Goal: Transaction & Acquisition: Purchase product/service

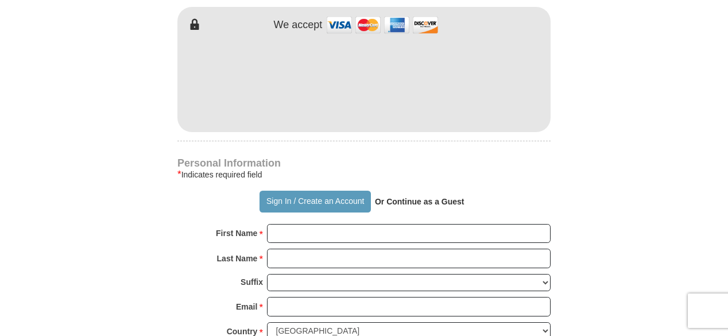
scroll to position [643, 0]
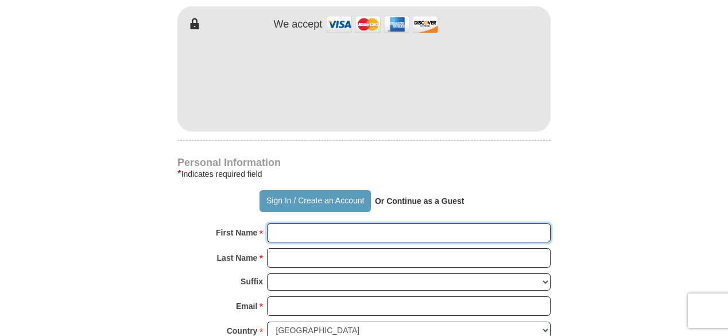
click at [278, 234] on input "First Name *" at bounding box center [408, 233] width 283 height 20
type input "[PERSON_NAME]"
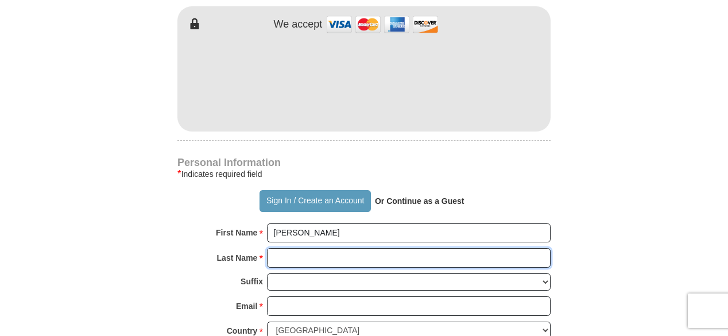
click at [278, 258] on input "Last Name *" at bounding box center [408, 258] width 283 height 20
type input "[PERSON_NAME]"
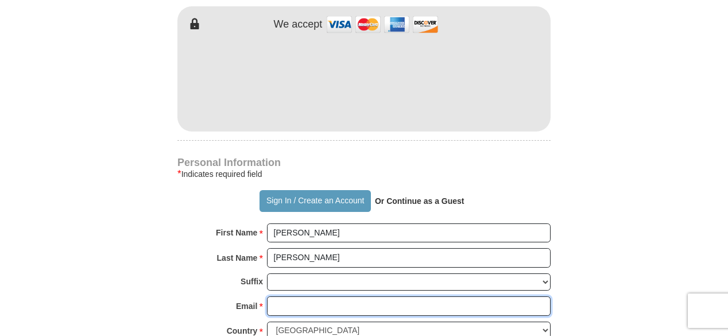
click at [285, 305] on input "Email *" at bounding box center [408, 306] width 283 height 20
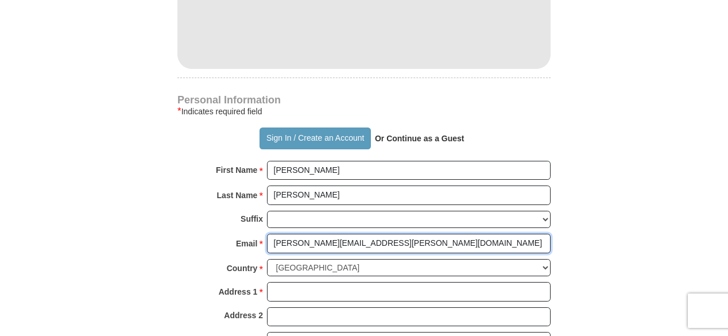
scroll to position [706, 0]
type input "[PERSON_NAME][EMAIL_ADDRESS][PERSON_NAME][DOMAIN_NAME]"
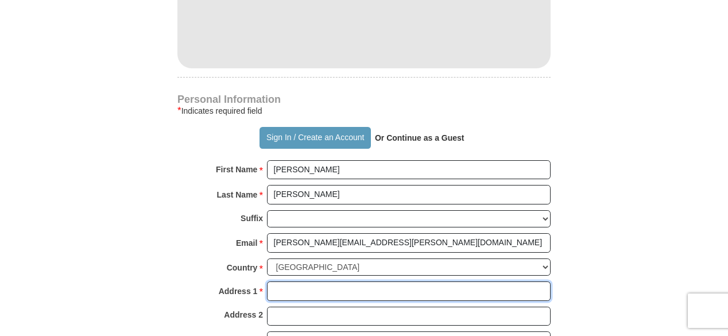
click at [271, 282] on input "Address 1 *" at bounding box center [408, 291] width 283 height 20
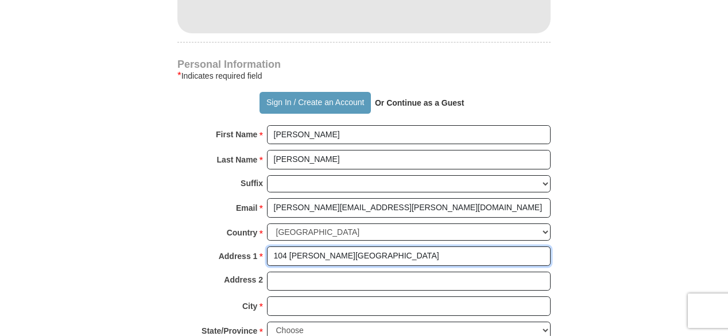
scroll to position [748, 0]
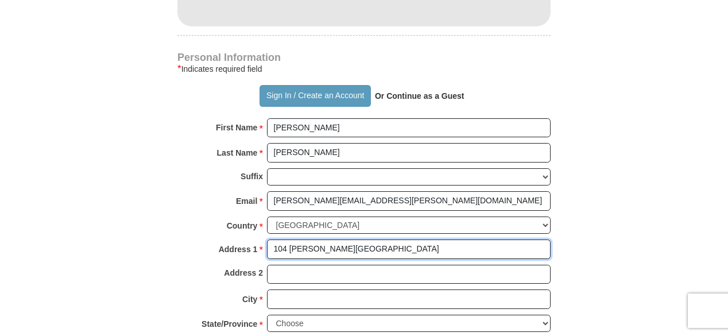
type input "104 [PERSON_NAME][GEOGRAPHIC_DATA]"
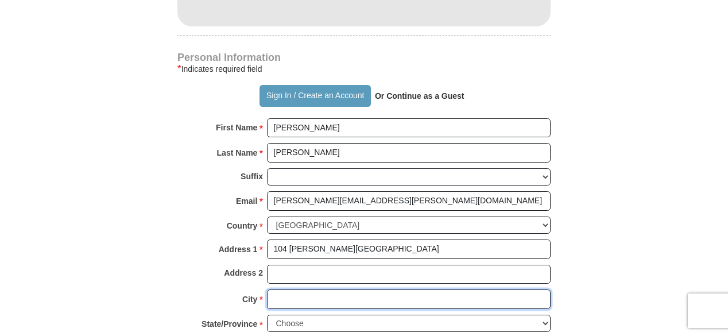
click at [274, 297] on input "City *" at bounding box center [408, 299] width 283 height 20
type input "[PERSON_NAME]"
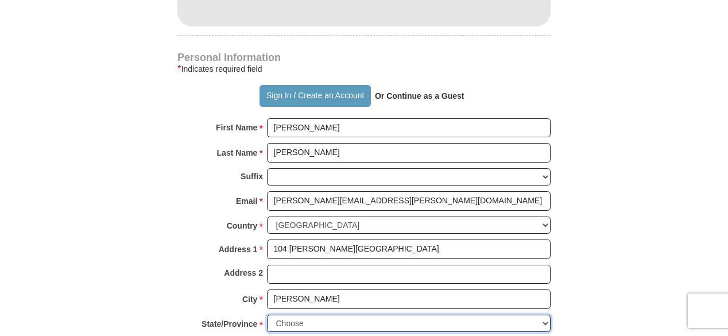
click at [547, 317] on select "Choose [US_STATE] [US_STATE] [US_STATE] [US_STATE] [US_STATE] Armed Forces Amer…" at bounding box center [408, 323] width 283 height 18
select select "IL"
click at [267, 314] on select "Choose [US_STATE] [US_STATE] [US_STATE] [US_STATE] [US_STATE] Armed Forces Amer…" at bounding box center [408, 323] width 283 height 18
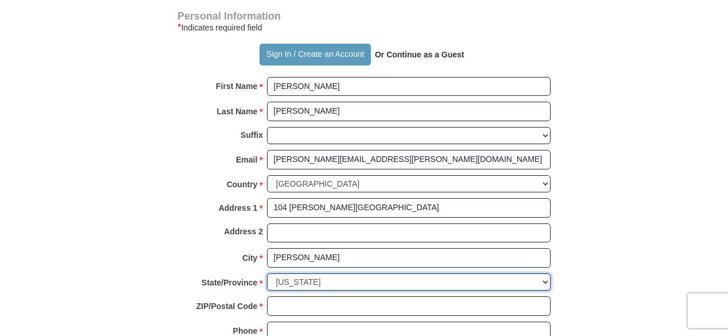
scroll to position [791, 0]
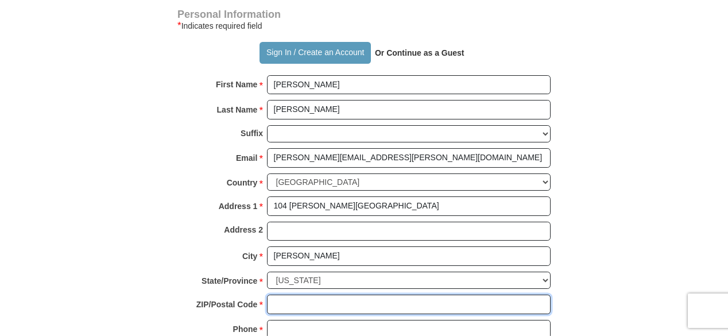
click at [279, 296] on input "ZIP/Postal Code *" at bounding box center [408, 304] width 283 height 20
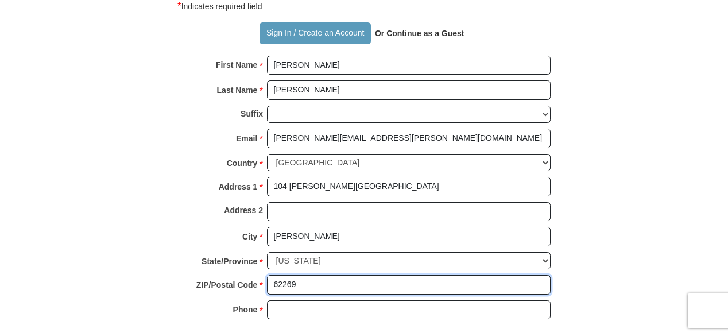
scroll to position [818, 0]
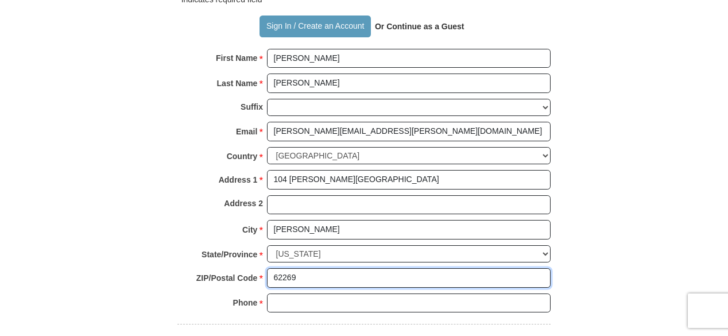
type input "62269"
click at [278, 300] on input "Phone * *" at bounding box center [408, 303] width 283 height 20
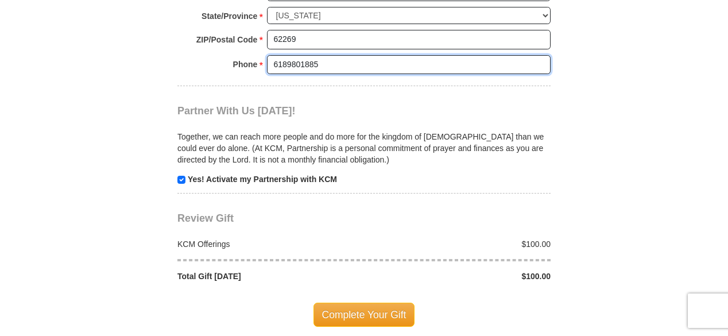
scroll to position [1057, 0]
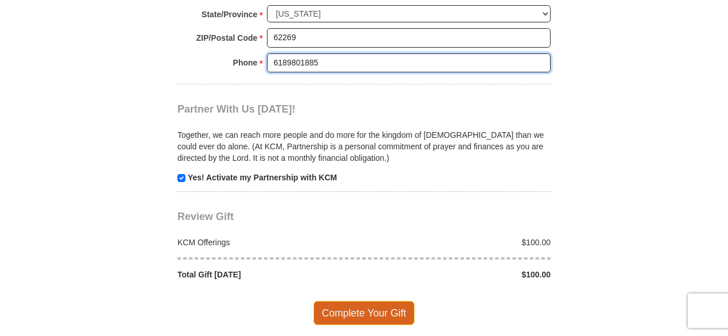
type input "6189801885"
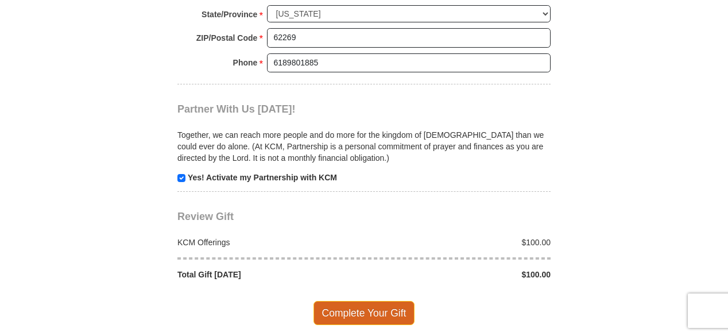
click at [358, 311] on span "Complete Your Gift" at bounding box center [364, 313] width 102 height 24
